Goal: Communication & Community: Participate in discussion

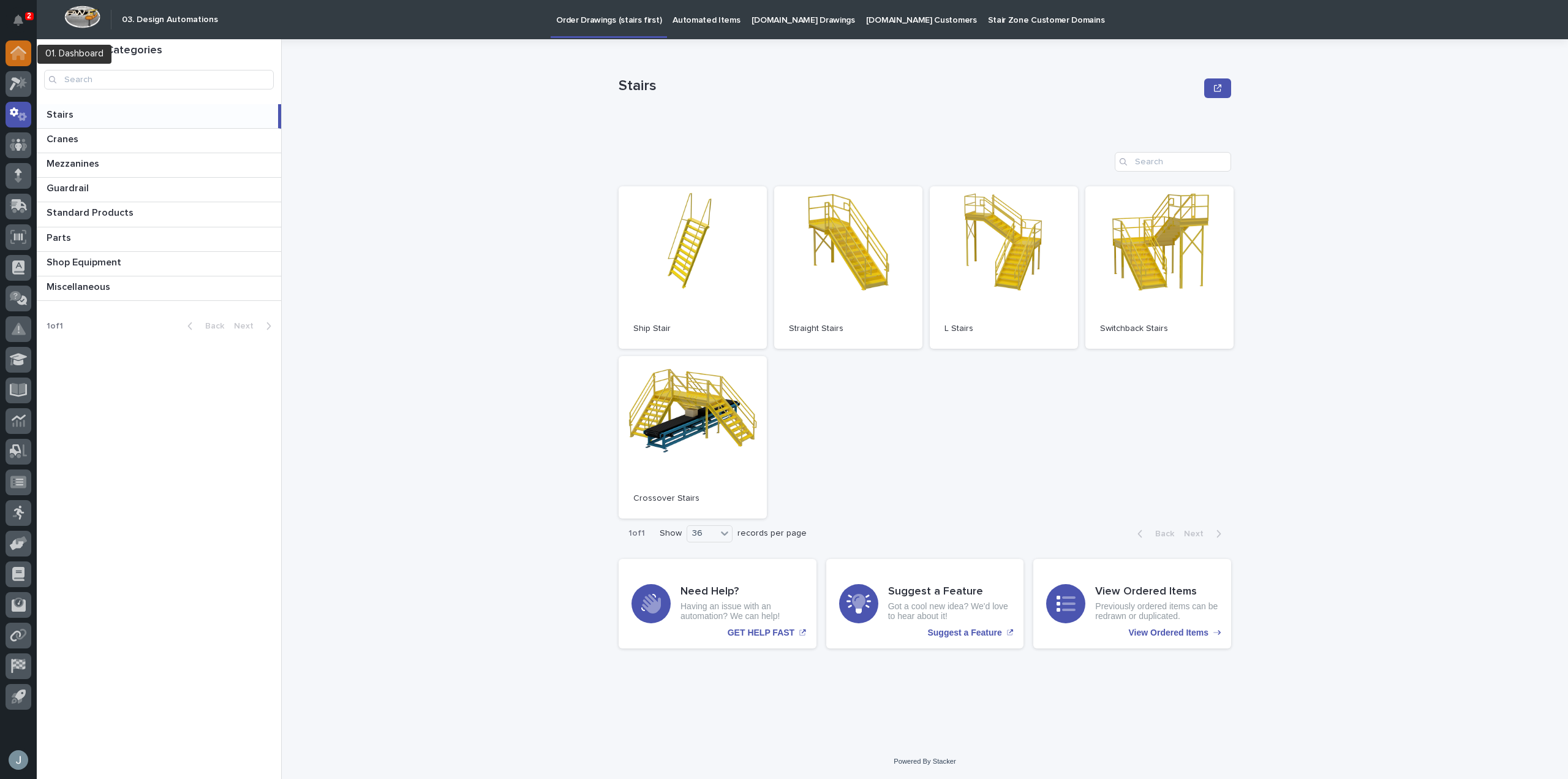
click at [23, 50] on icon at bounding box center [18, 50] width 16 height 8
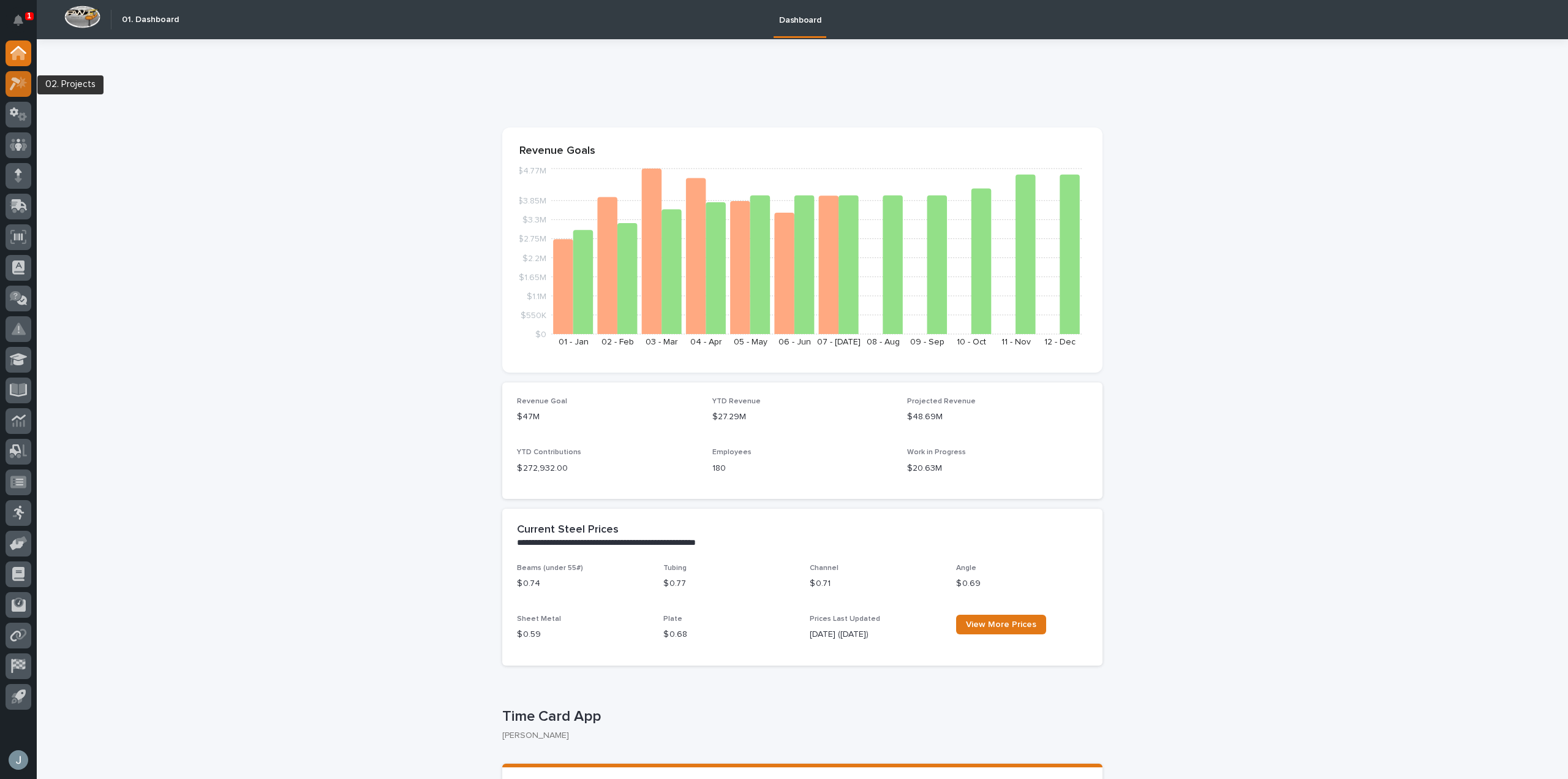
click at [20, 80] on icon at bounding box center [15, 83] width 11 height 13
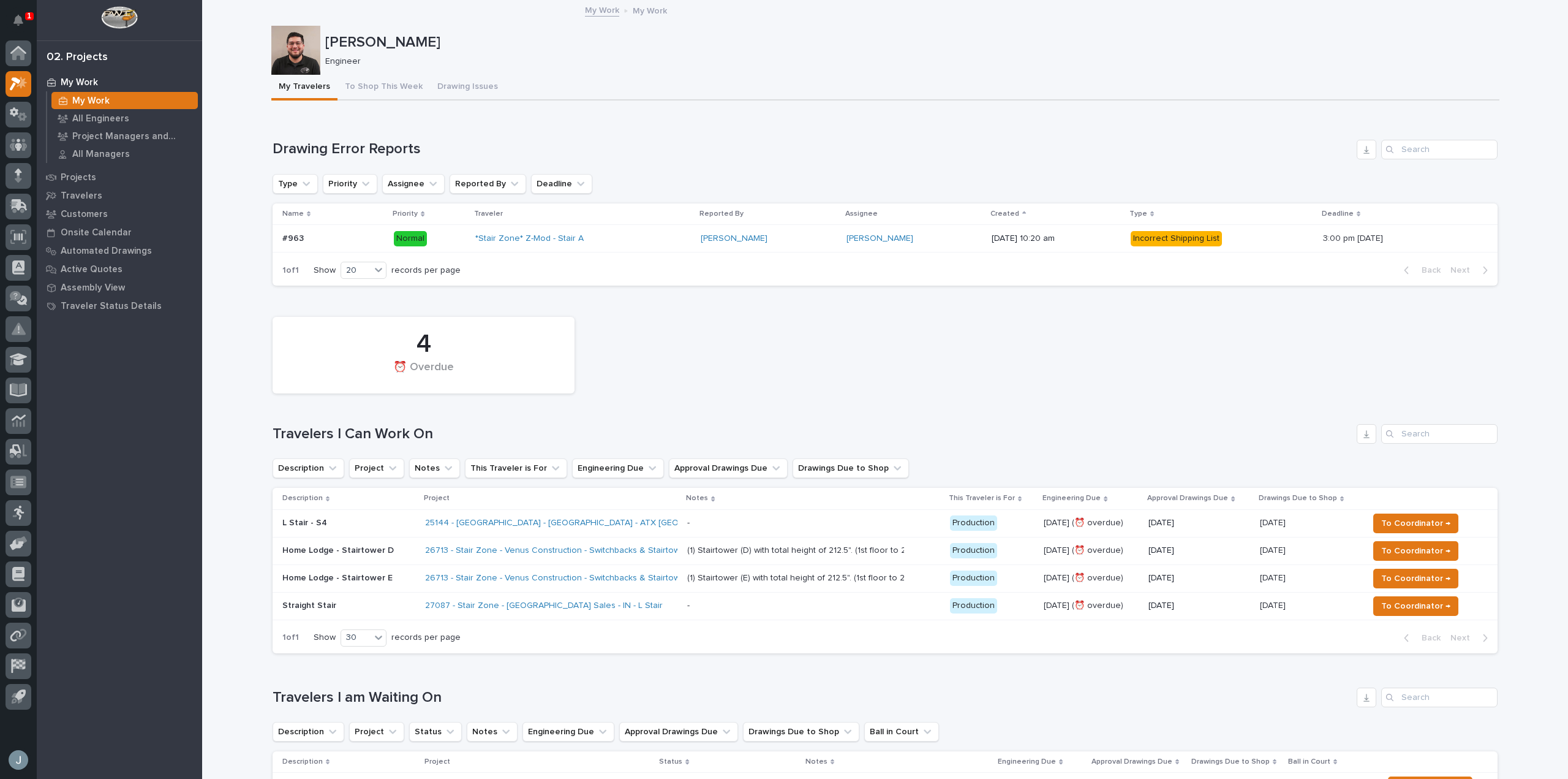
click at [617, 516] on div "25144 - [GEOGRAPHIC_DATA] - [GEOGRAPHIC_DATA] - ATX [GEOGRAPHIC_DATA]" at bounding box center [551, 523] width 252 height 20
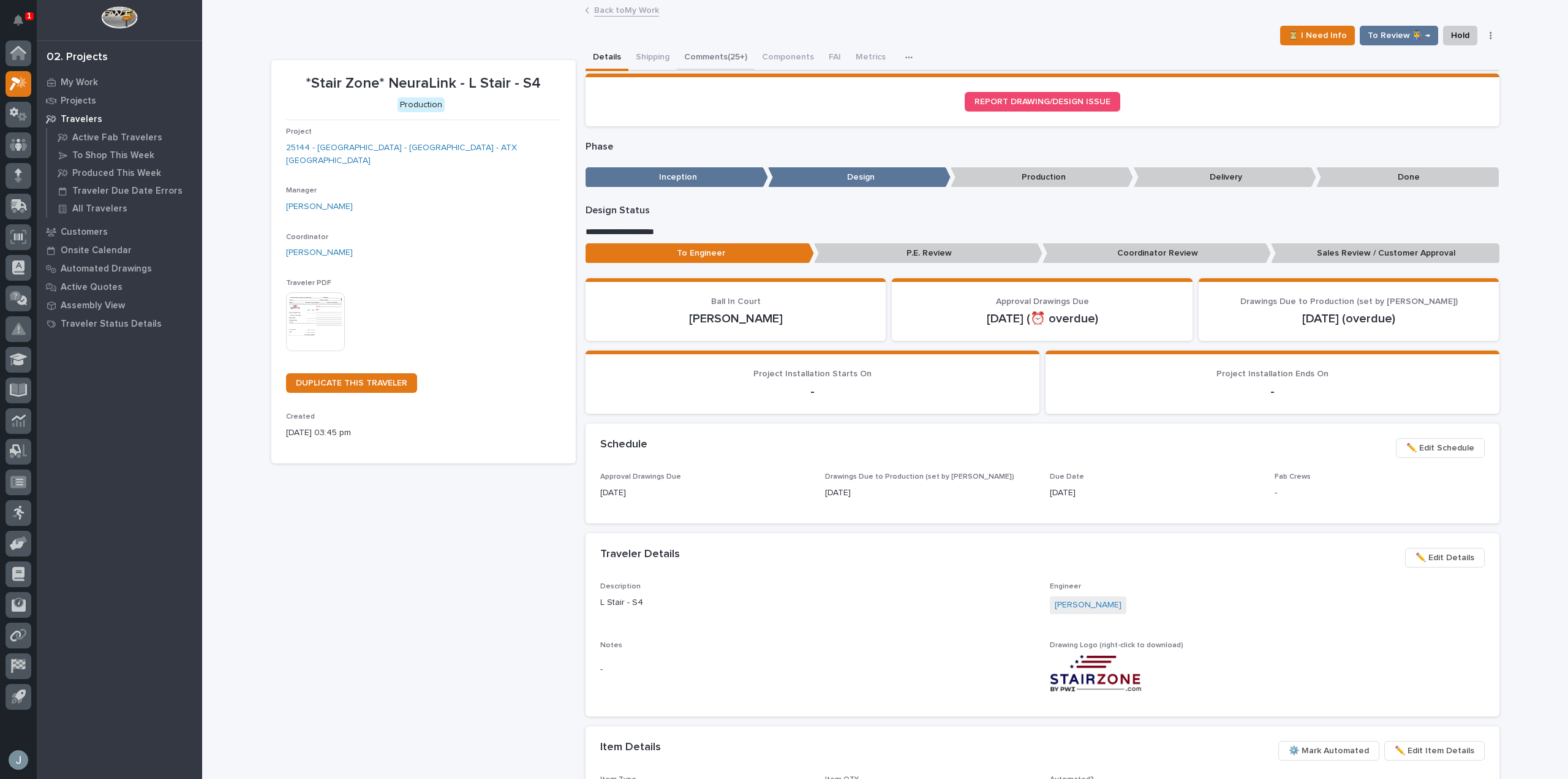
click at [702, 61] on button "Comments (25+)" at bounding box center [715, 58] width 78 height 26
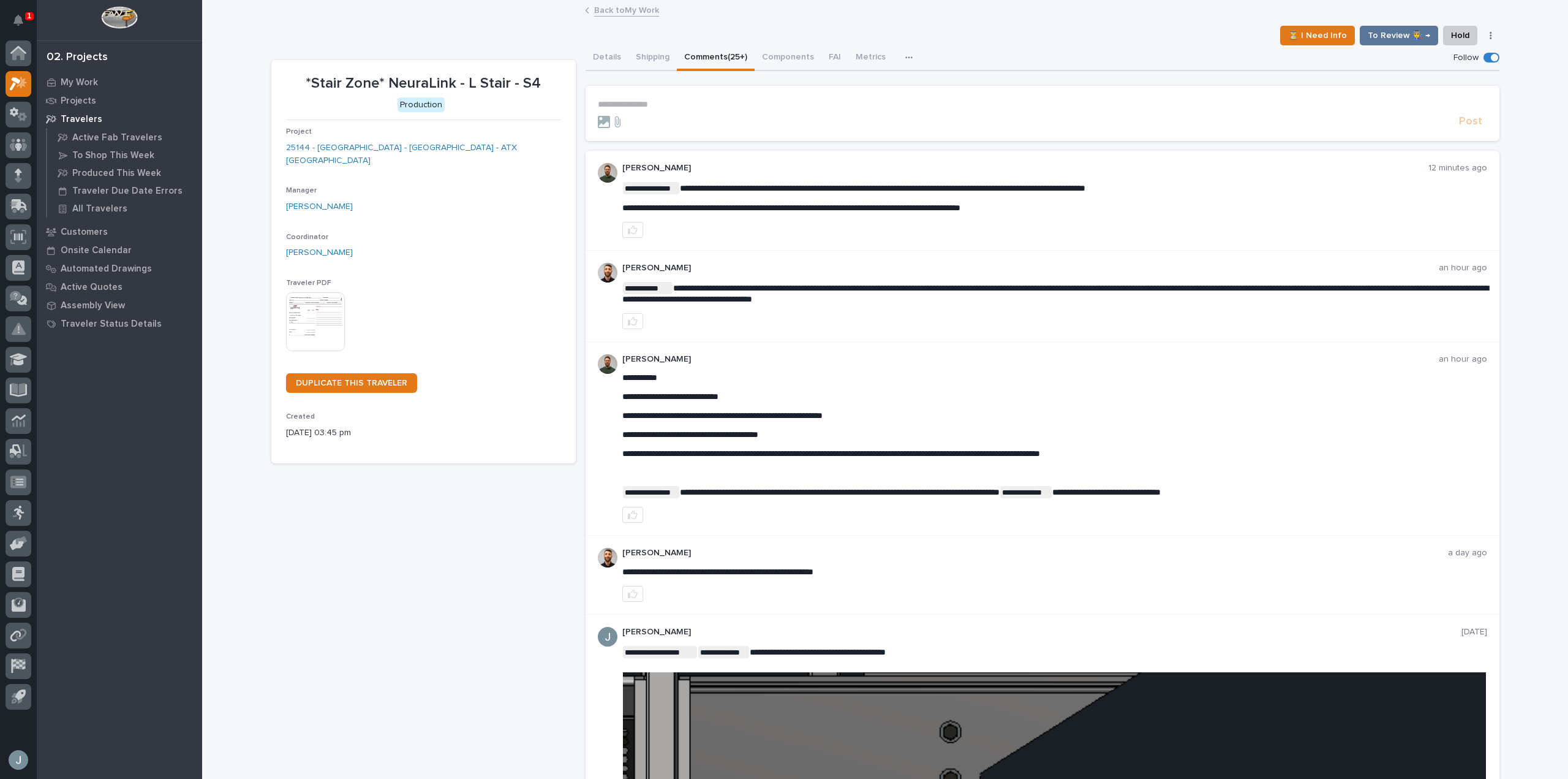
click at [702, 104] on p "**********" at bounding box center [1042, 104] width 889 height 11
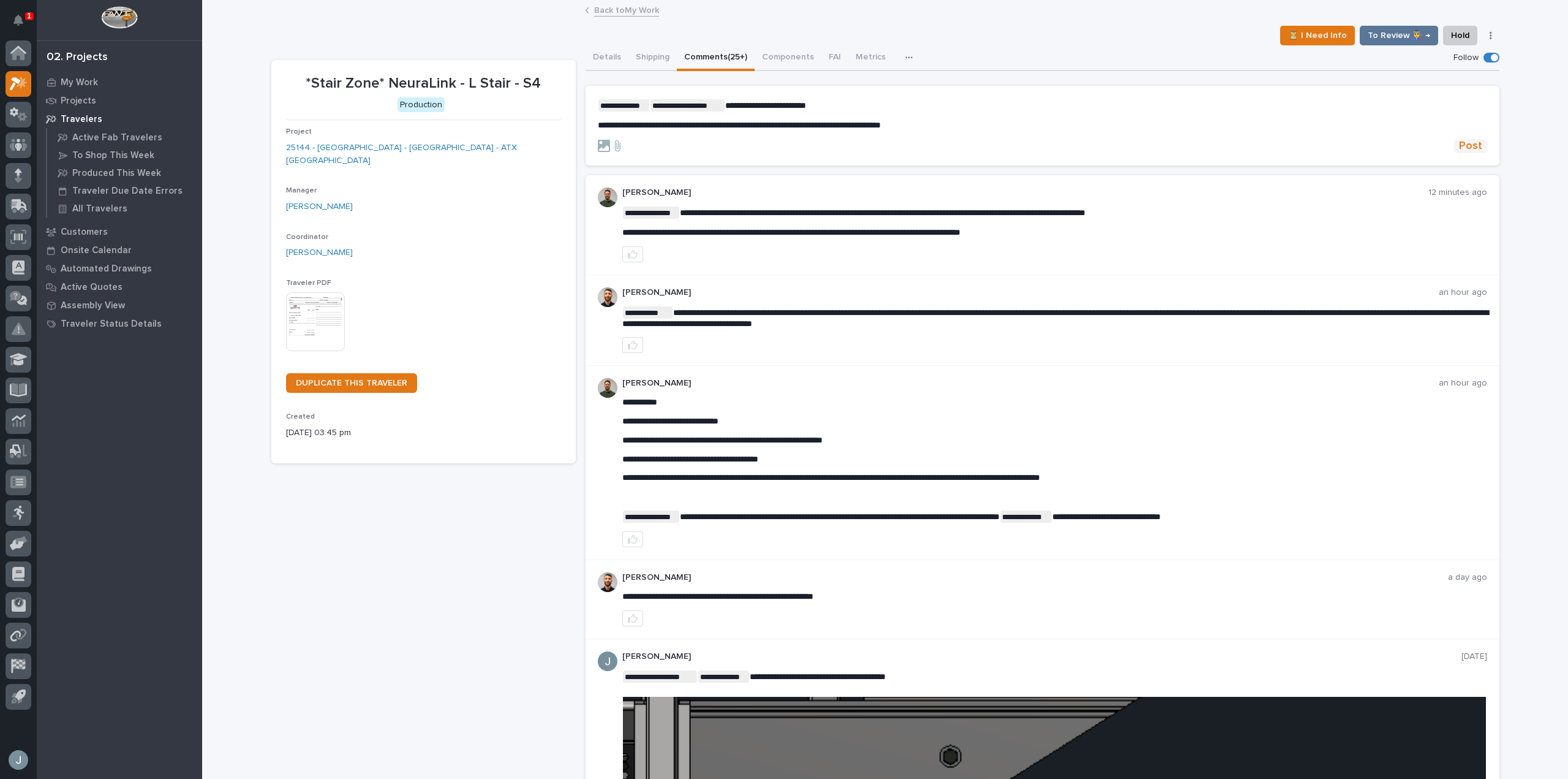
click at [1459, 146] on span "Post" at bounding box center [1470, 146] width 23 height 14
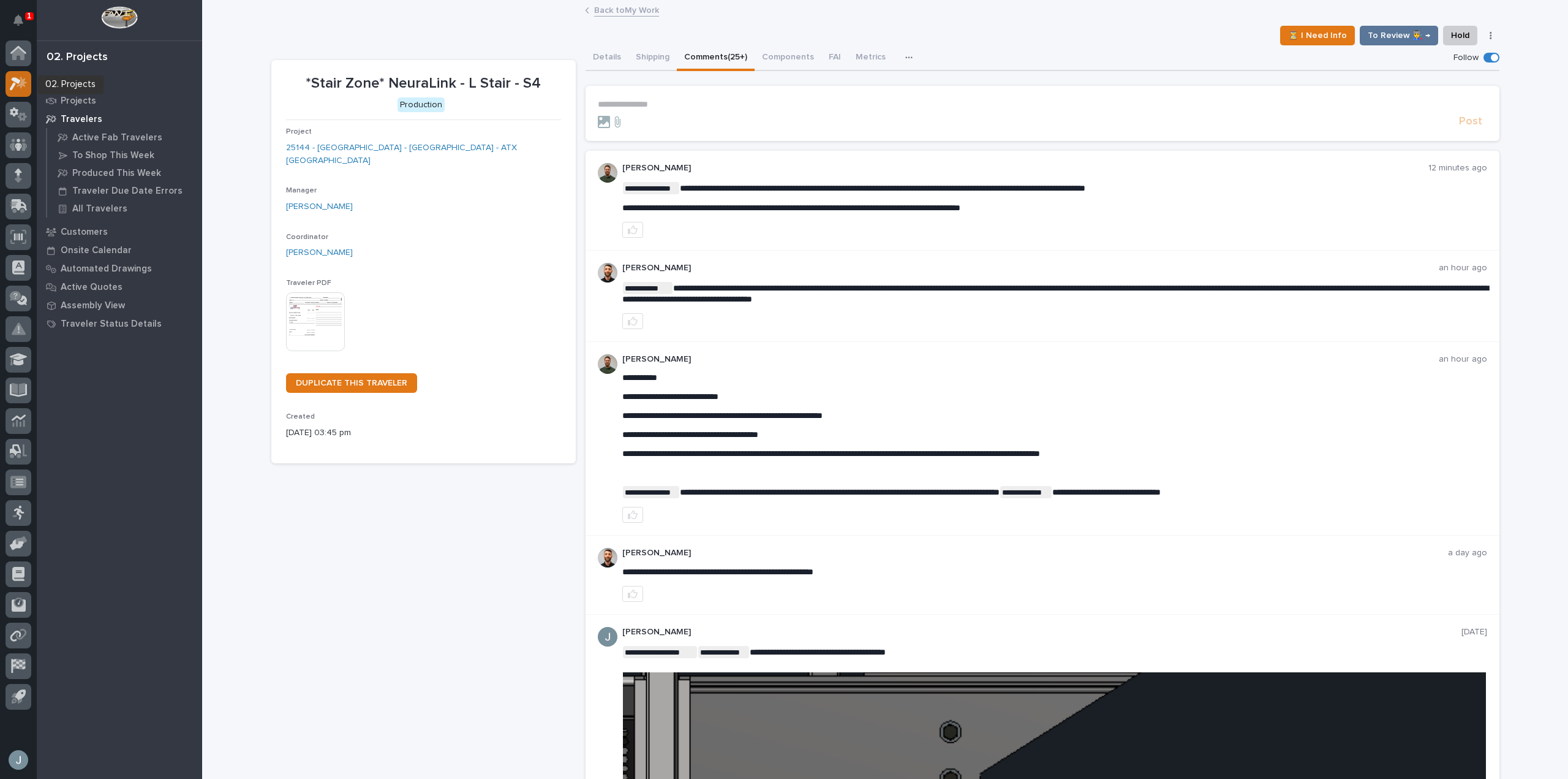
click at [11, 81] on icon at bounding box center [19, 83] width 18 height 14
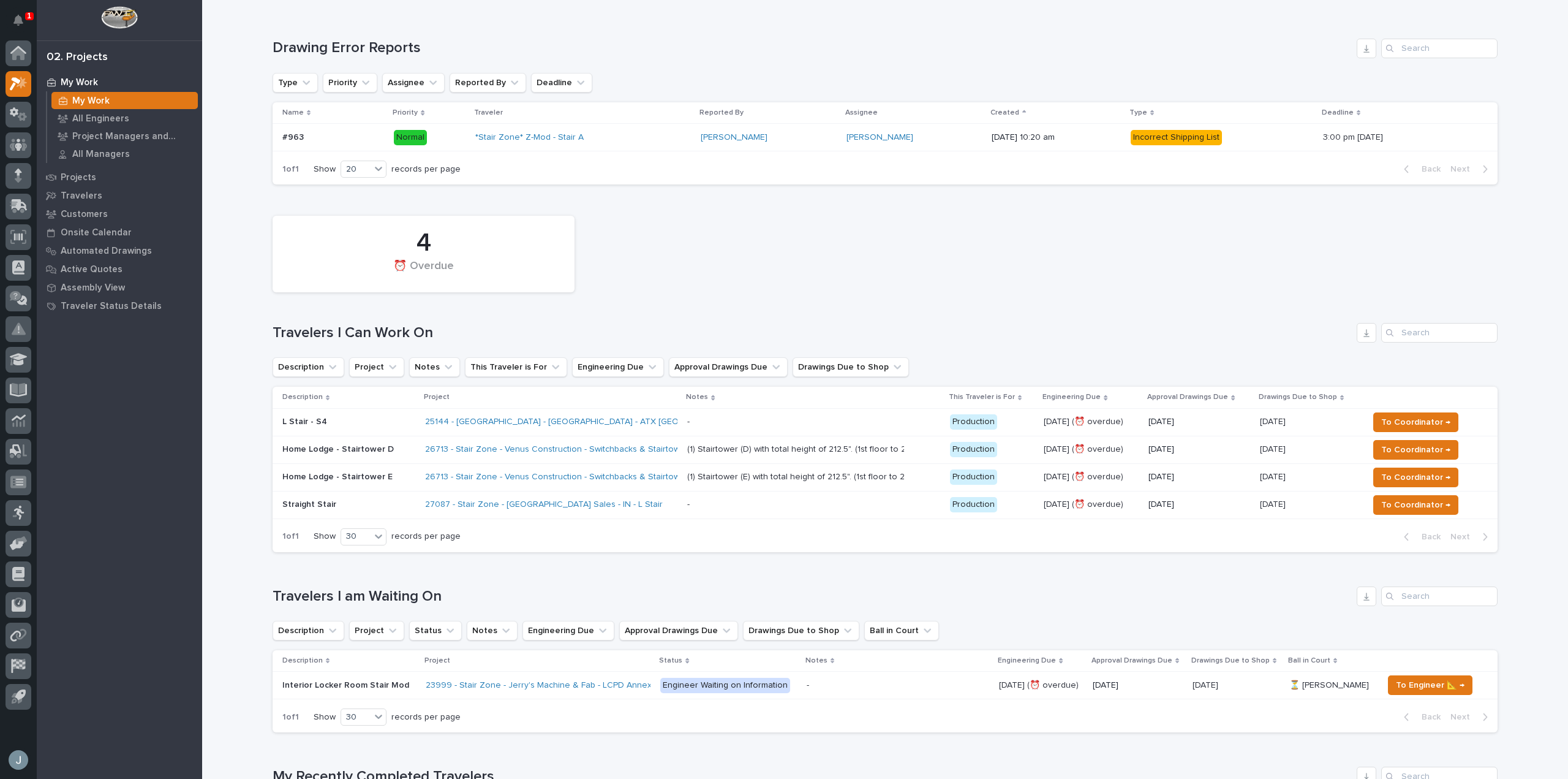
scroll to position [368, 0]
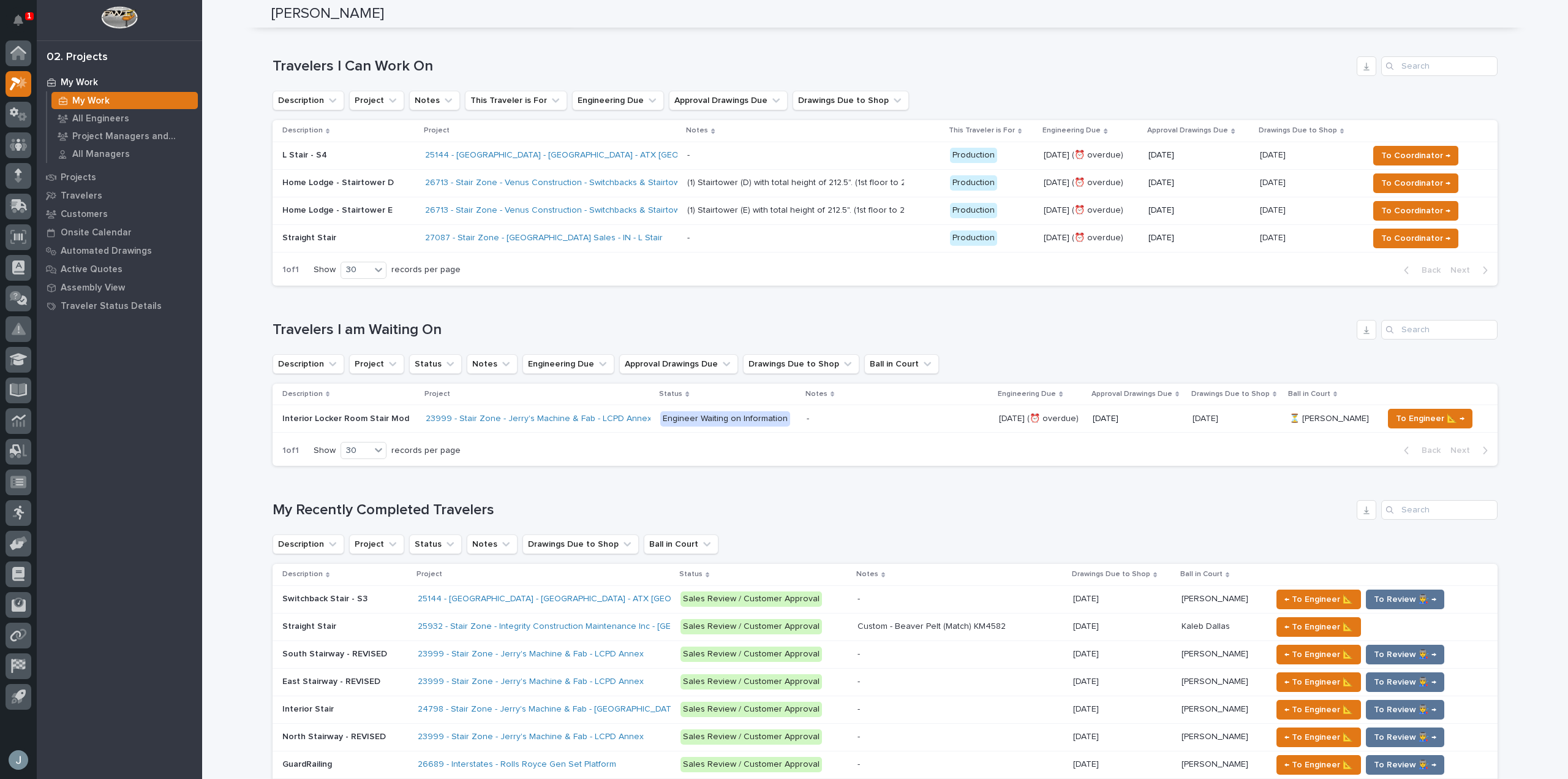
click at [389, 239] on p "Straight Stair" at bounding box center [349, 238] width 133 height 11
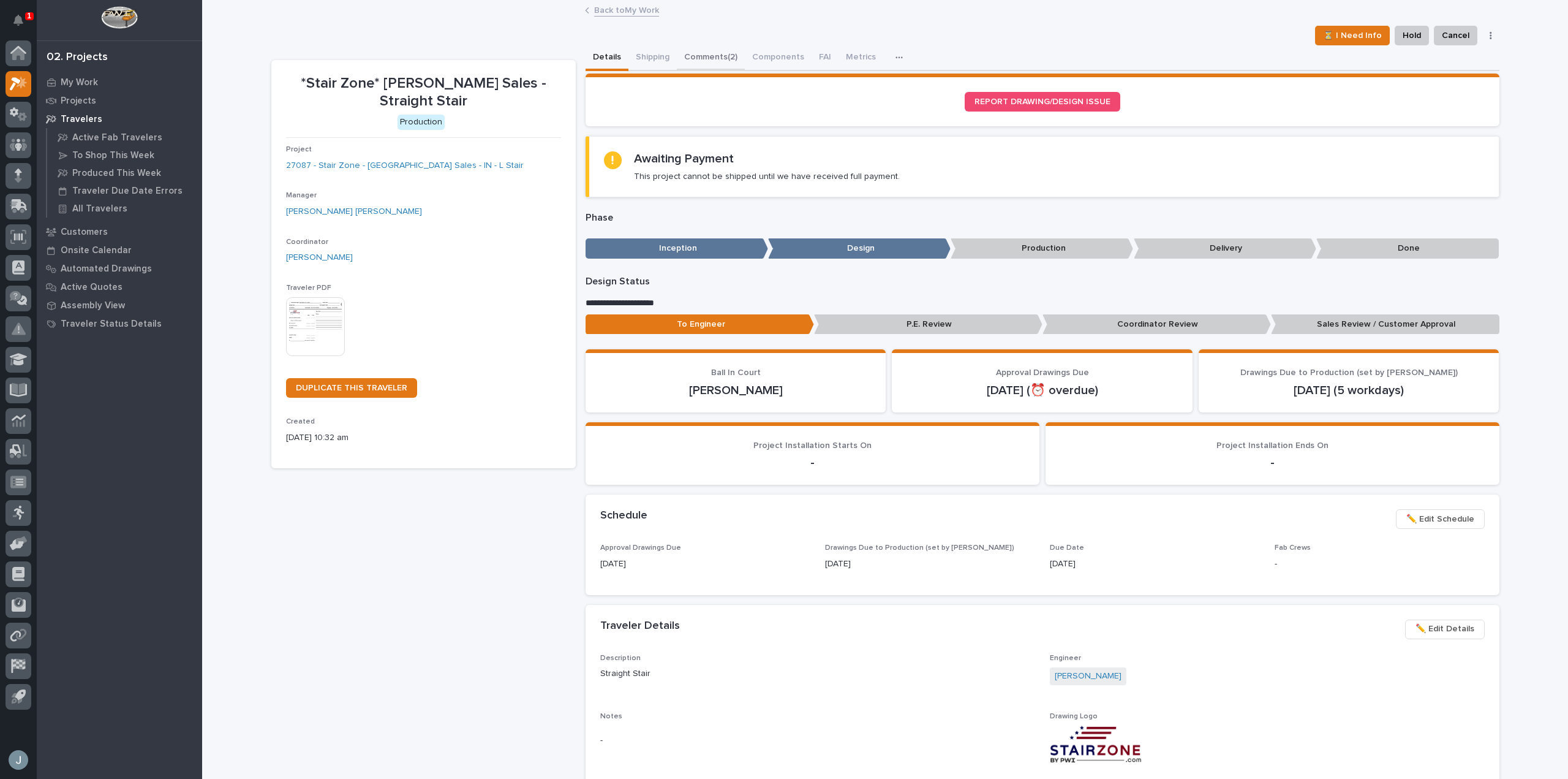
click at [720, 61] on button "Comments (2)" at bounding box center [711, 58] width 68 height 26
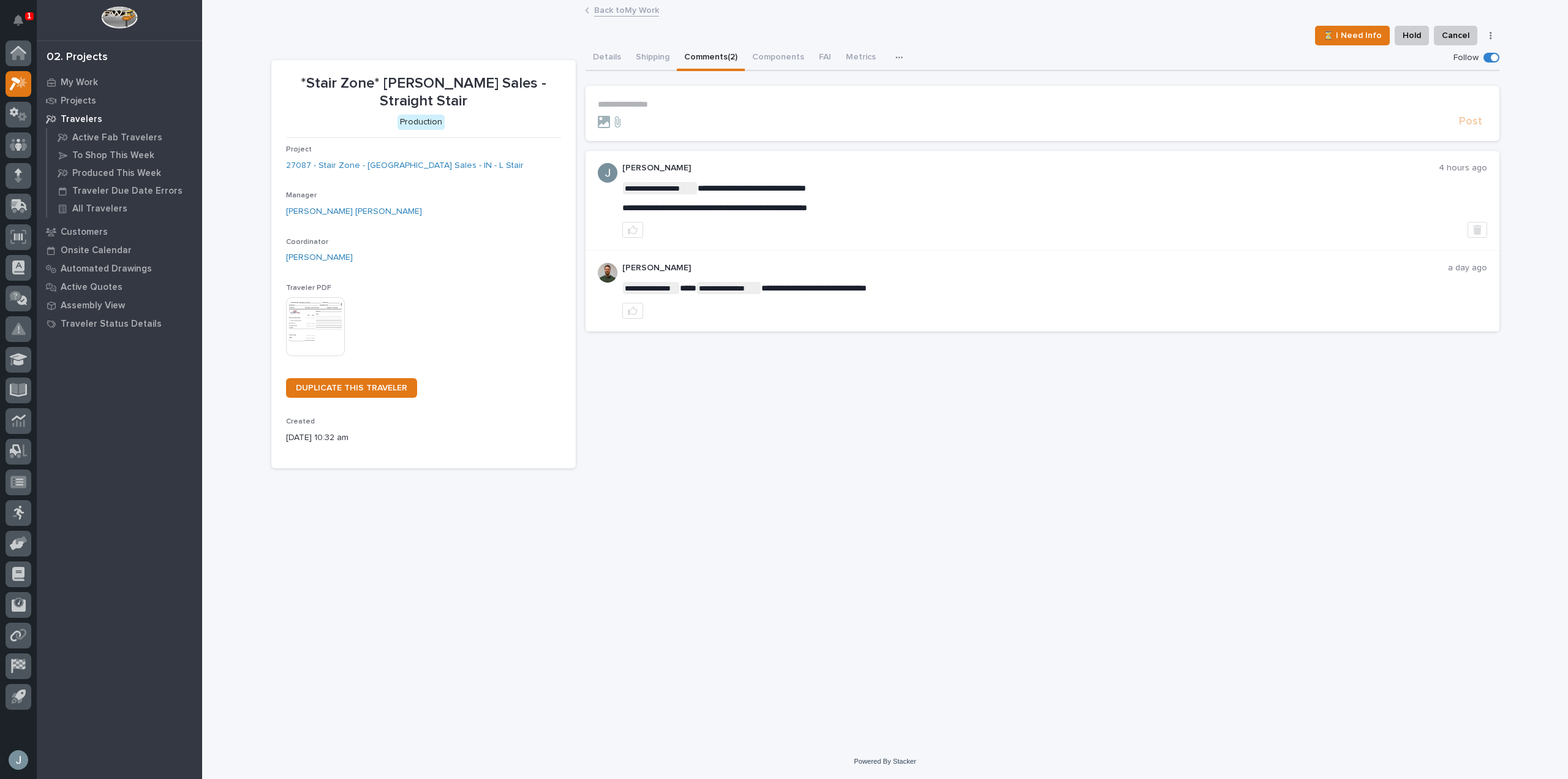
click at [84, 115] on p "Travelers" at bounding box center [81, 119] width 42 height 11
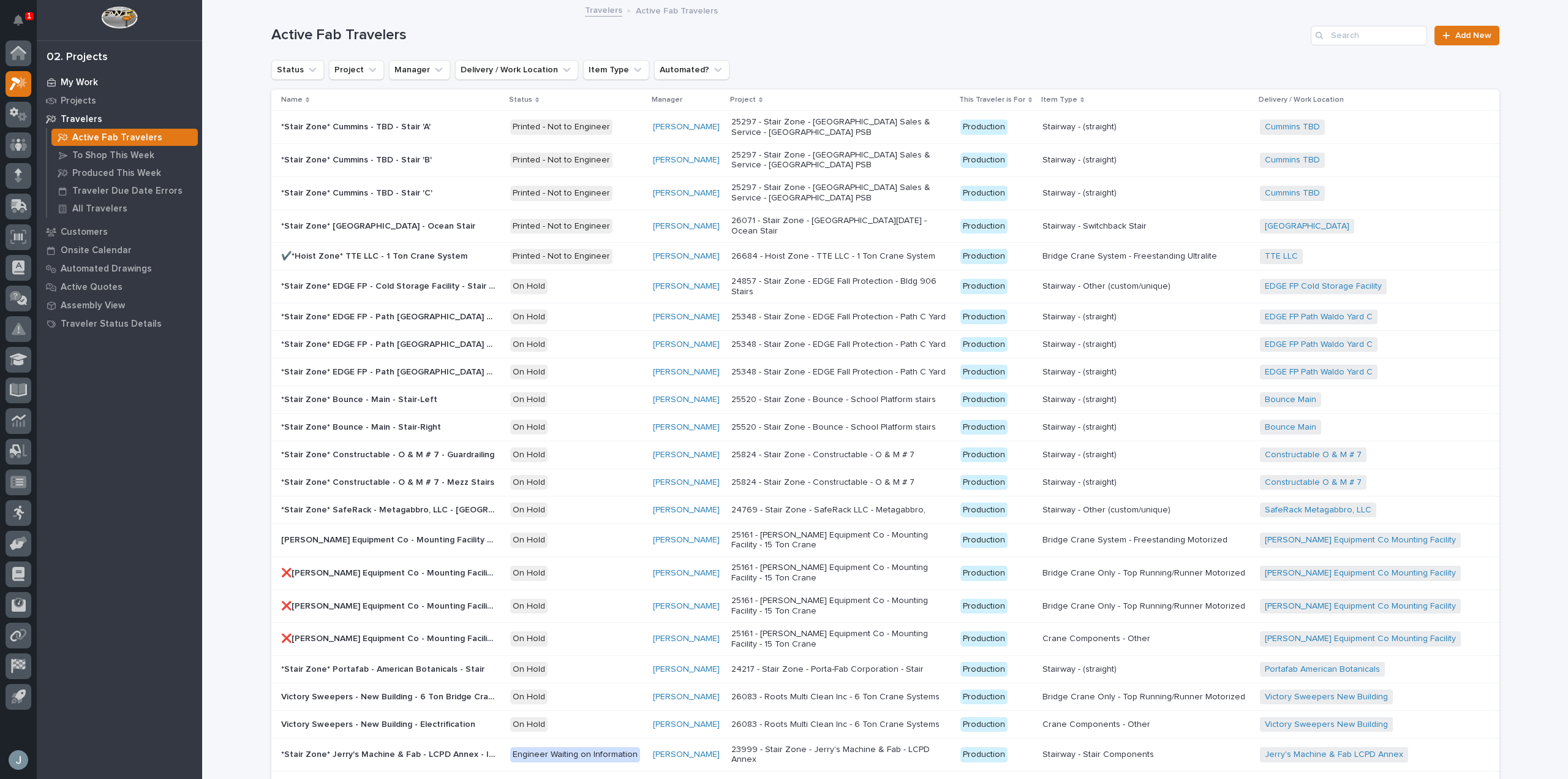
click at [73, 86] on p "My Work" at bounding box center [79, 82] width 37 height 11
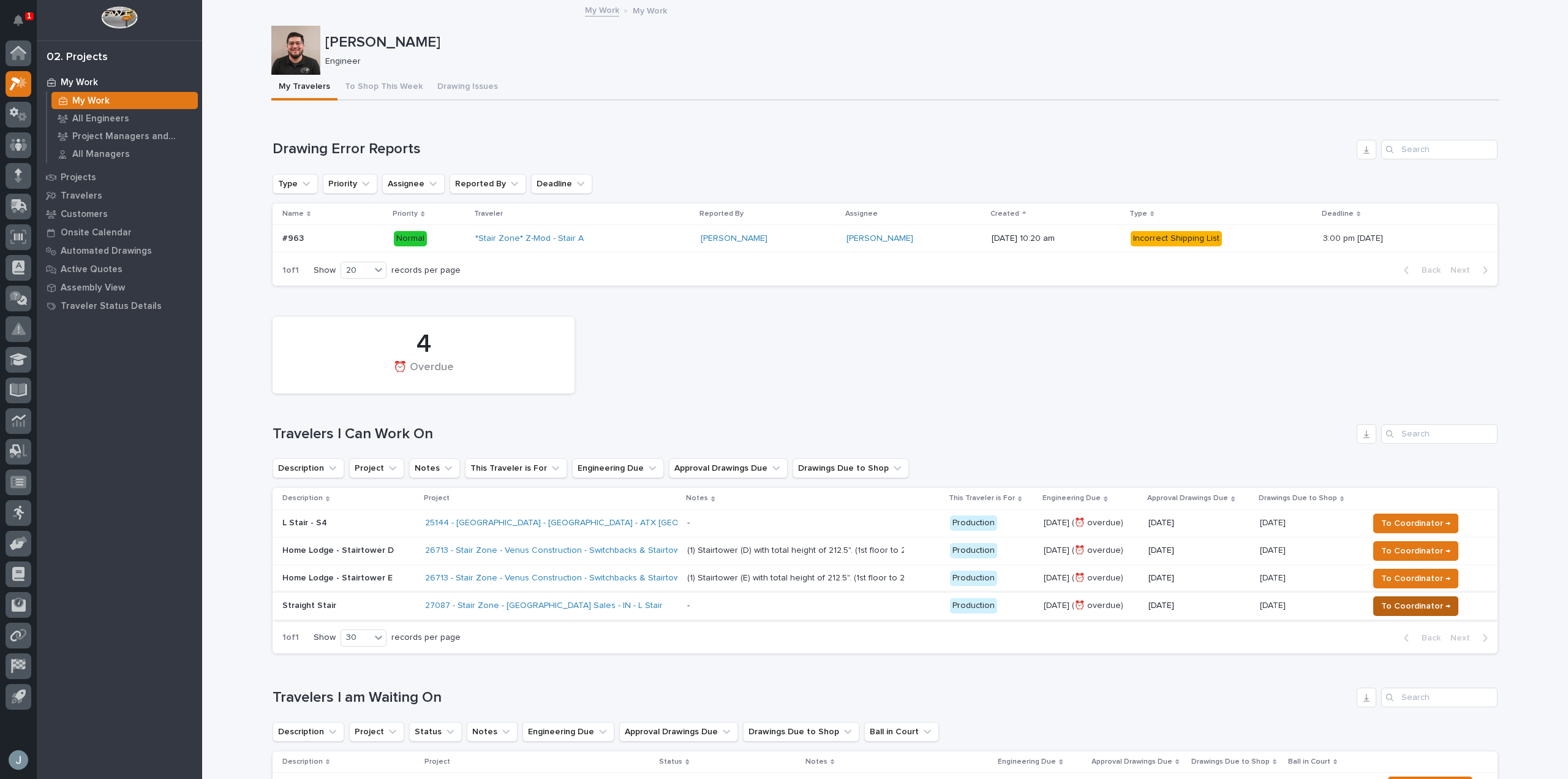
click at [1396, 607] on span "To Coordinator →" at bounding box center [1415, 606] width 69 height 15
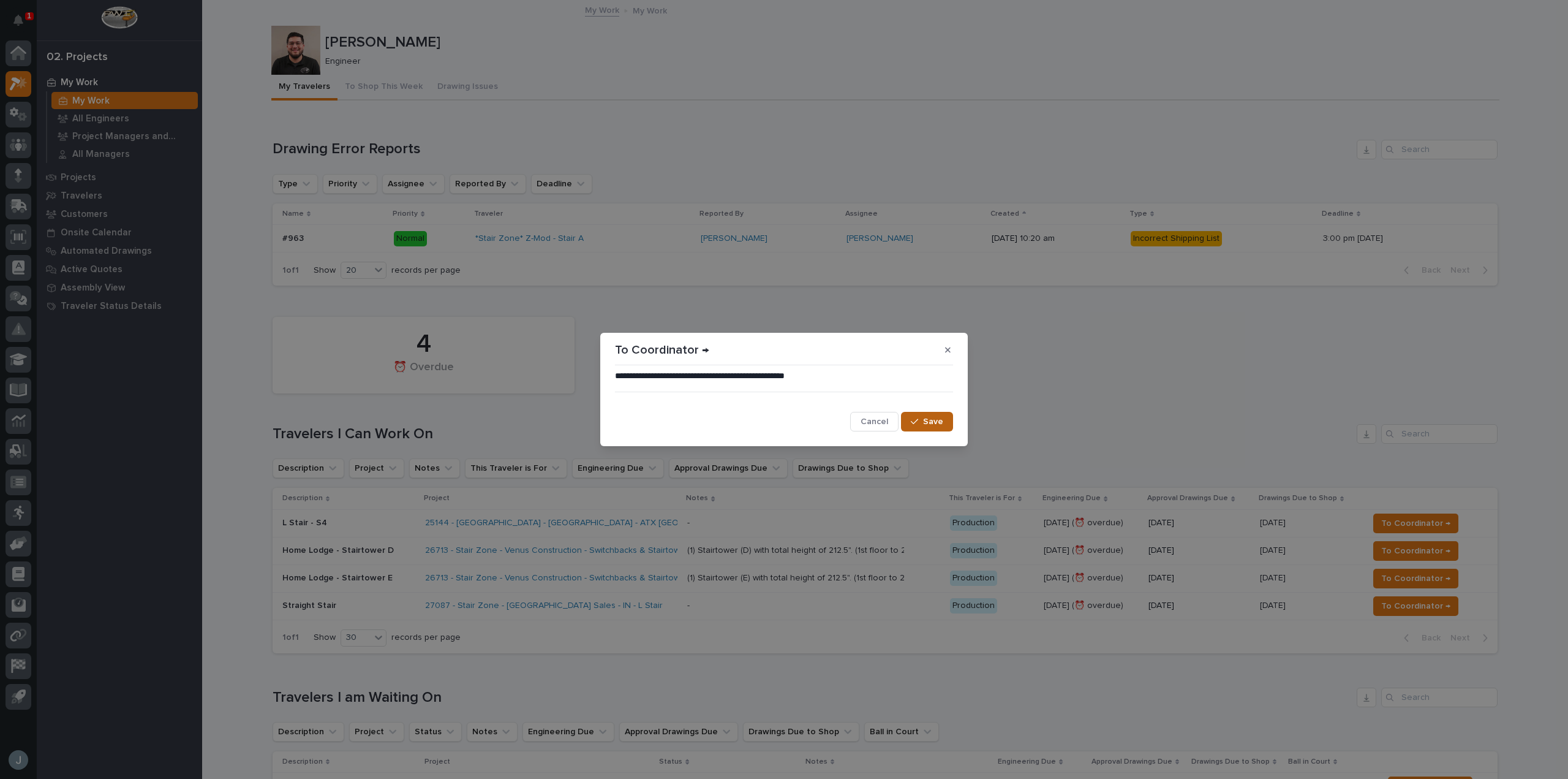
click at [937, 422] on span "Save" at bounding box center [933, 421] width 20 height 11
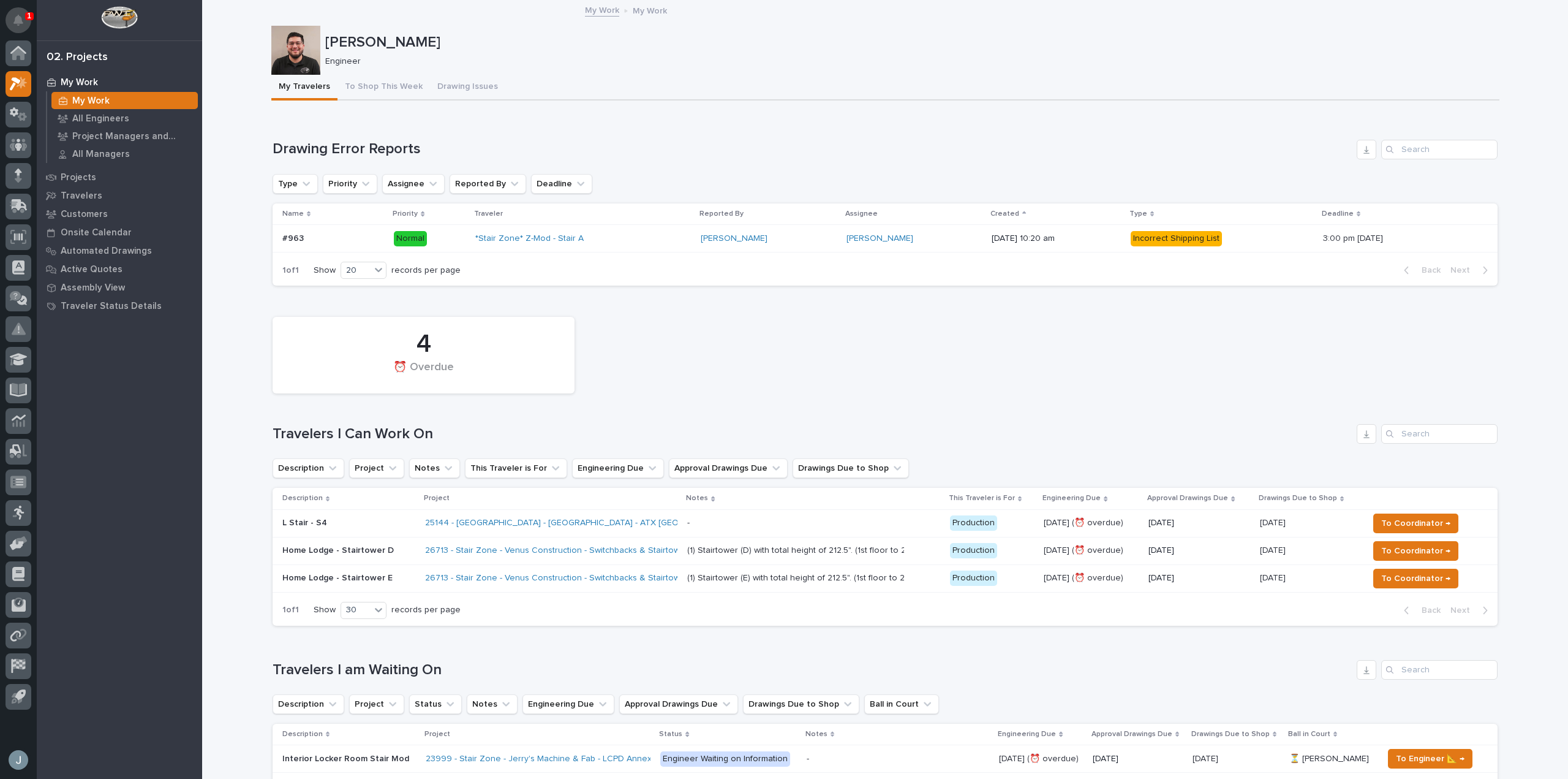
click at [20, 25] on icon "Notifications" at bounding box center [18, 20] width 10 height 11
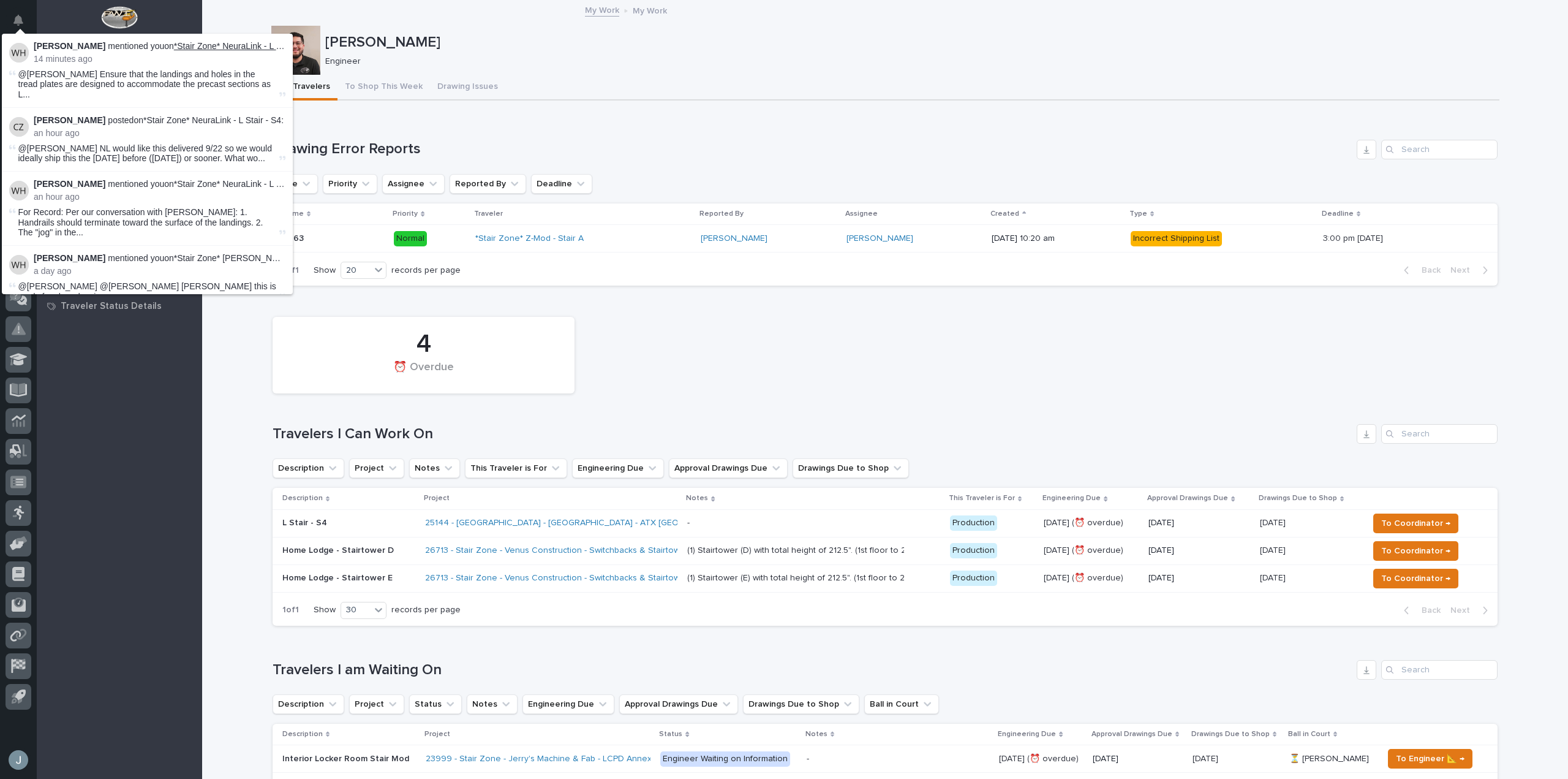
click at [230, 49] on link "*Stair Zone* NeuraLink - L Stair - S4" at bounding box center [243, 46] width 138 height 10
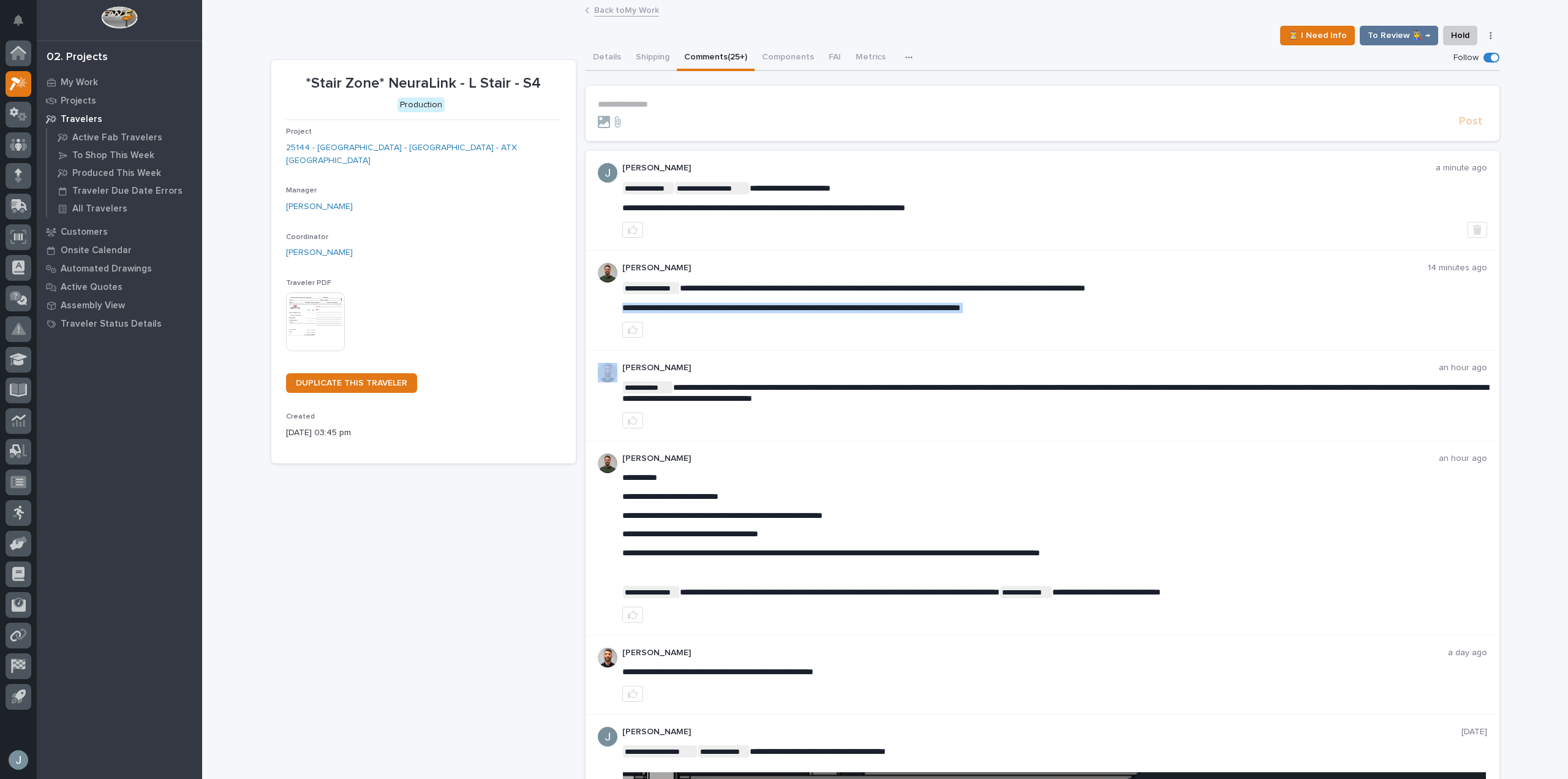
click at [923, 308] on span "**********" at bounding box center [791, 308] width 338 height 9
copy div "**********"
